Goal: Transaction & Acquisition: Purchase product/service

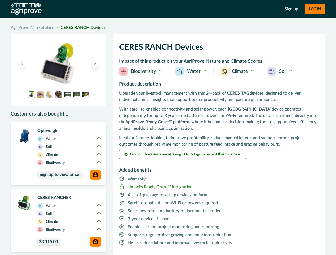
click at [168, 128] on p "With satellite-enabled connectivity and solar power, each CERES RANCH device op…" at bounding box center [219, 119] width 200 height 26
click at [314, 9] on button "LOG IN" at bounding box center [314, 9] width 21 height 11
click at [22, 64] on icon "Previous image" at bounding box center [22, 64] width 4 height 4
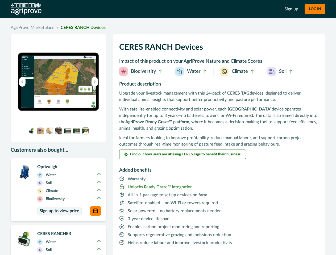
click at [95, 64] on img at bounding box center [58, 81] width 83 height 83
click at [31, 95] on img at bounding box center [58, 81] width 83 height 83
click at [40, 95] on img at bounding box center [58, 81] width 83 height 83
click at [49, 95] on img at bounding box center [58, 81] width 83 height 83
click at [58, 95] on img at bounding box center [58, 81] width 83 height 83
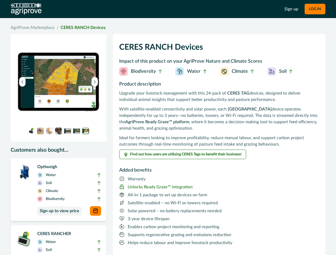
click at [67, 95] on img at bounding box center [58, 81] width 83 height 83
click at [77, 95] on img at bounding box center [58, 81] width 83 height 83
